Goal: Check status: Check status

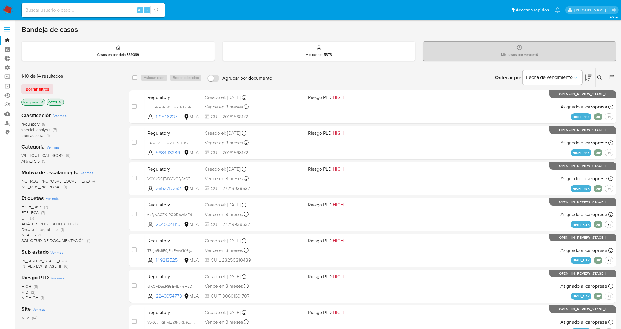
drag, startPoint x: 91, startPoint y: 11, endPoint x: 82, endPoint y: 16, distance: 10.0
click at [82, 16] on div "Alt s" at bounding box center [93, 10] width 143 height 14
paste input "U4zN06VXwrvPLC9bYNzxG0eF"
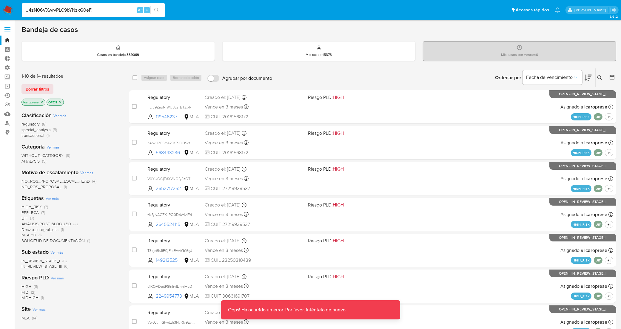
click at [104, 8] on input "U4zN06VXwrvPLC9bYNzxG0eF." at bounding box center [93, 10] width 143 height 8
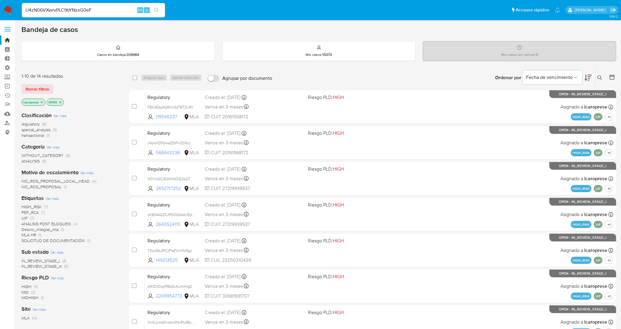
type input "U4zN06VXwrvPLC9bYNzxG0eF"
click at [85, 9] on input at bounding box center [93, 10] width 143 height 8
paste input "U4zN06VXwrvPLC9bYNzxG0eF"
type input "U4zN06VXwrvPLC9bYNzxG0eF"
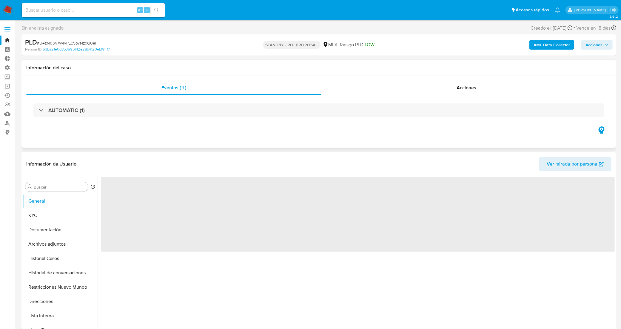
select select "10"
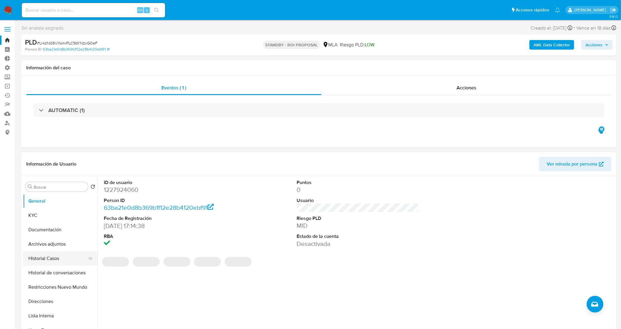
click at [65, 265] on button "Historial Casos" at bounding box center [58, 258] width 70 height 14
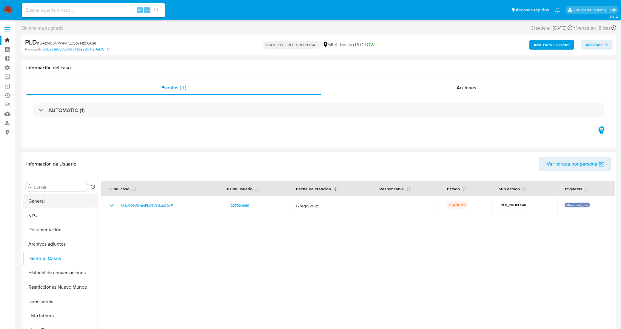
click at [70, 199] on button "General" at bounding box center [58, 201] width 70 height 14
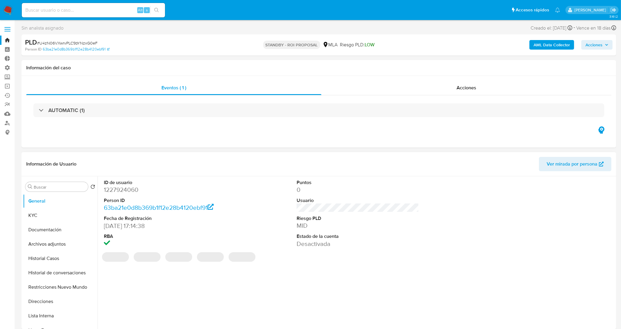
click at [127, 192] on dd "1227924060" at bounding box center [165, 189] width 123 height 8
copy dd "1227924060"
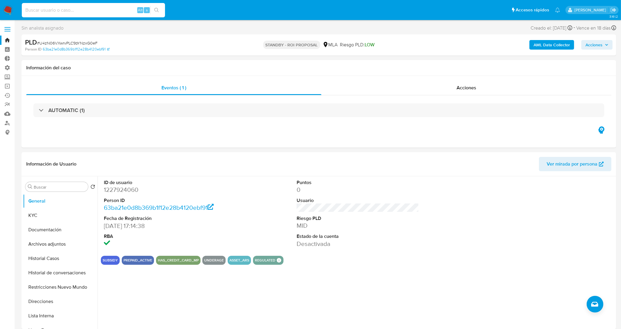
click at [104, 8] on input at bounding box center [93, 10] width 143 height 8
paste input "1m6DJhD54OEekKEZCQxUb2R4"
type input "1m6DJhD54OEekKEZCQxUb2R4"
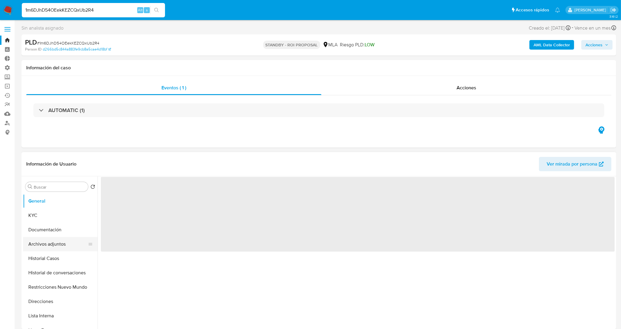
select select "10"
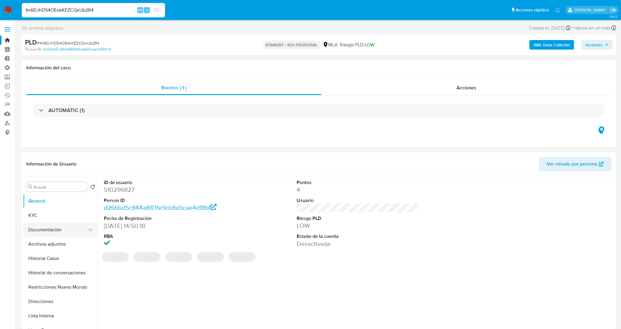
click at [53, 230] on button "Documentación" at bounding box center [58, 229] width 70 height 14
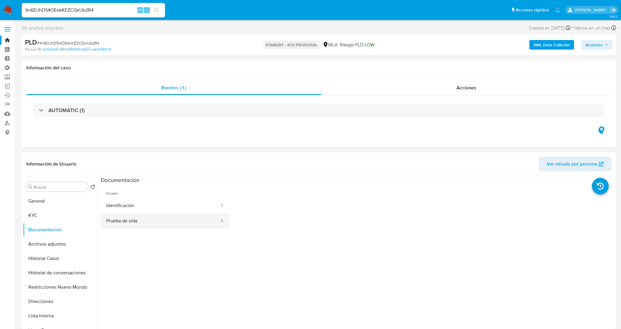
click at [142, 214] on button "Prueba de vida" at bounding box center [160, 220] width 119 height 15
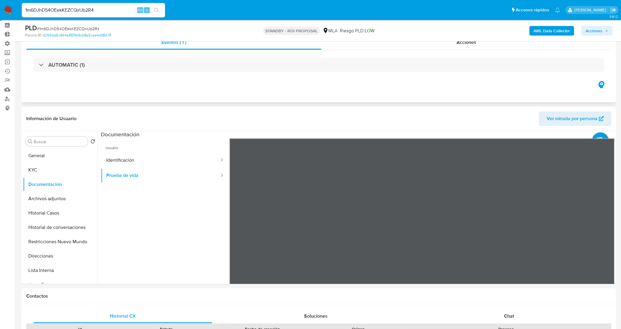
scroll to position [37, 0]
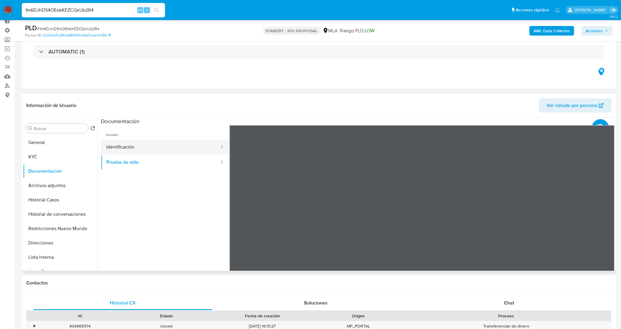
click at [123, 146] on button "Identificación" at bounding box center [160, 146] width 119 height 15
click at [604, 221] on icon at bounding box center [607, 222] width 12 height 12
click at [39, 157] on button "KYC" at bounding box center [58, 157] width 70 height 14
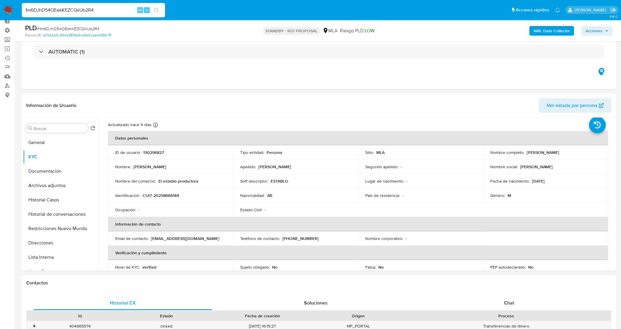
scroll to position [0, 0]
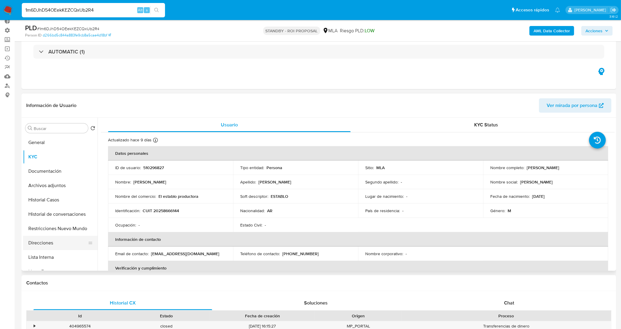
click at [58, 241] on button "Direcciones" at bounding box center [58, 242] width 70 height 14
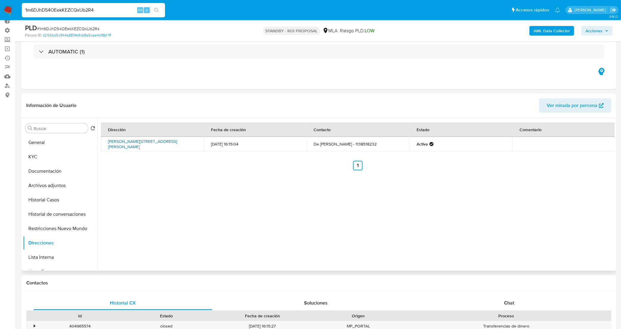
click at [119, 140] on link "[PERSON_NAME][STREET_ADDRESS][PERSON_NAME]" at bounding box center [142, 143] width 69 height 11
click at [66, 197] on button "Historial Casos" at bounding box center [58, 200] width 70 height 14
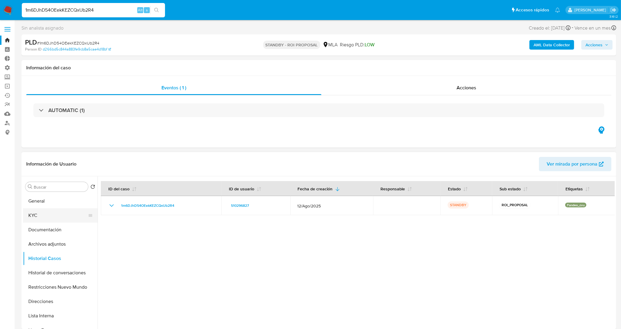
click at [55, 213] on button "KYC" at bounding box center [58, 215] width 70 height 14
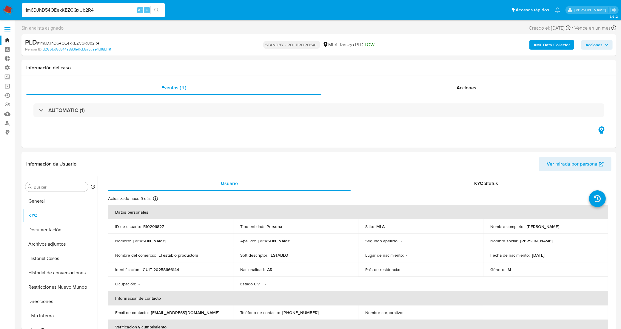
click at [8, 38] on link "Bandeja" at bounding box center [35, 40] width 71 height 9
